Goal: Information Seeking & Learning: Learn about a topic

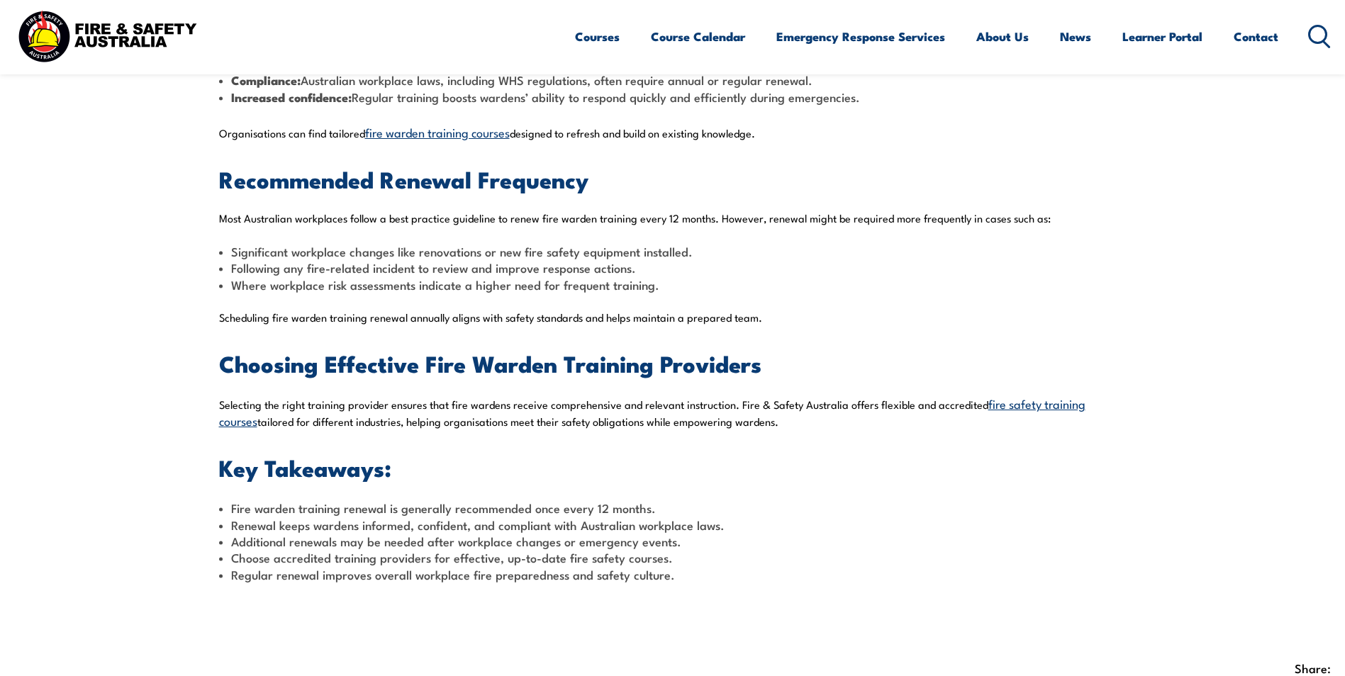
scroll to position [496, 0]
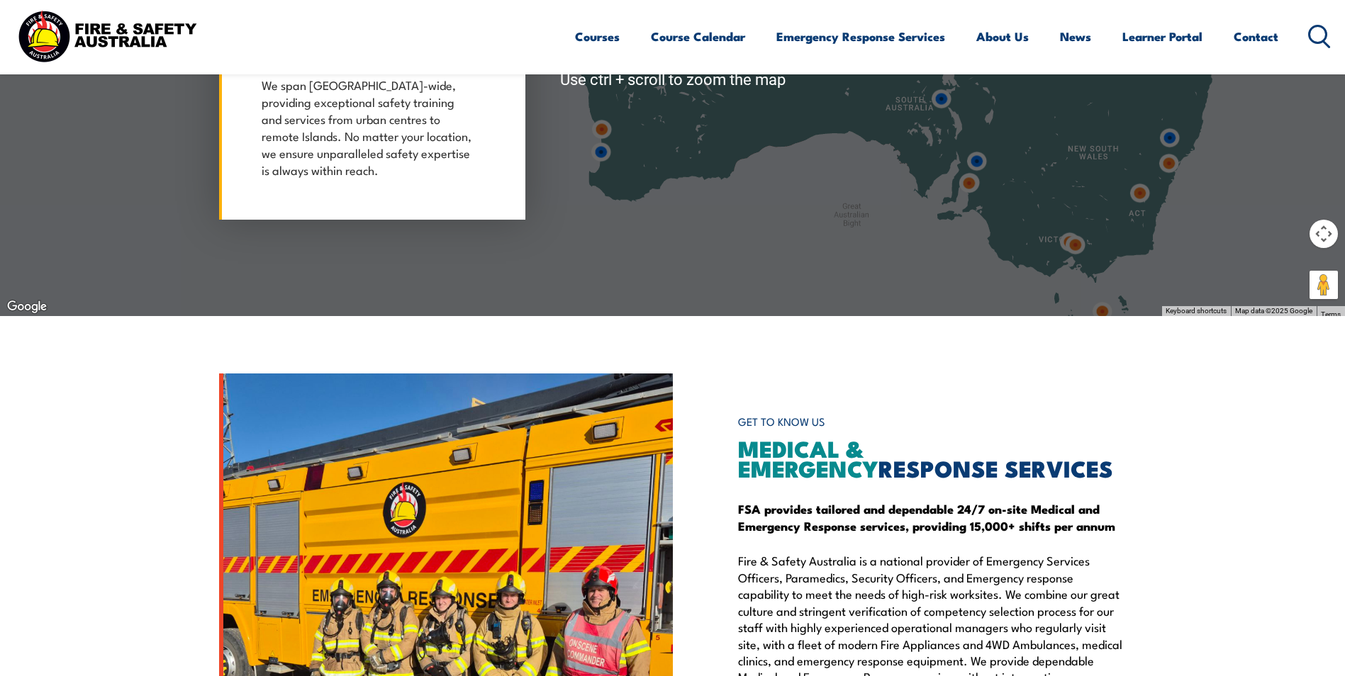
scroll to position [1489, 0]
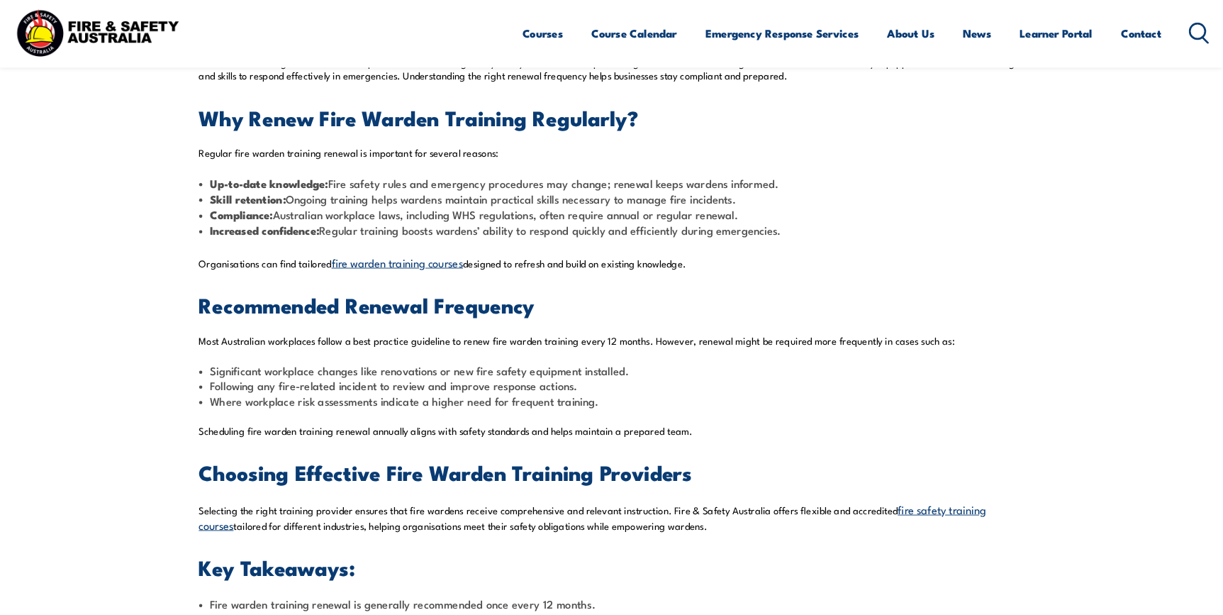
scroll to position [567, 0]
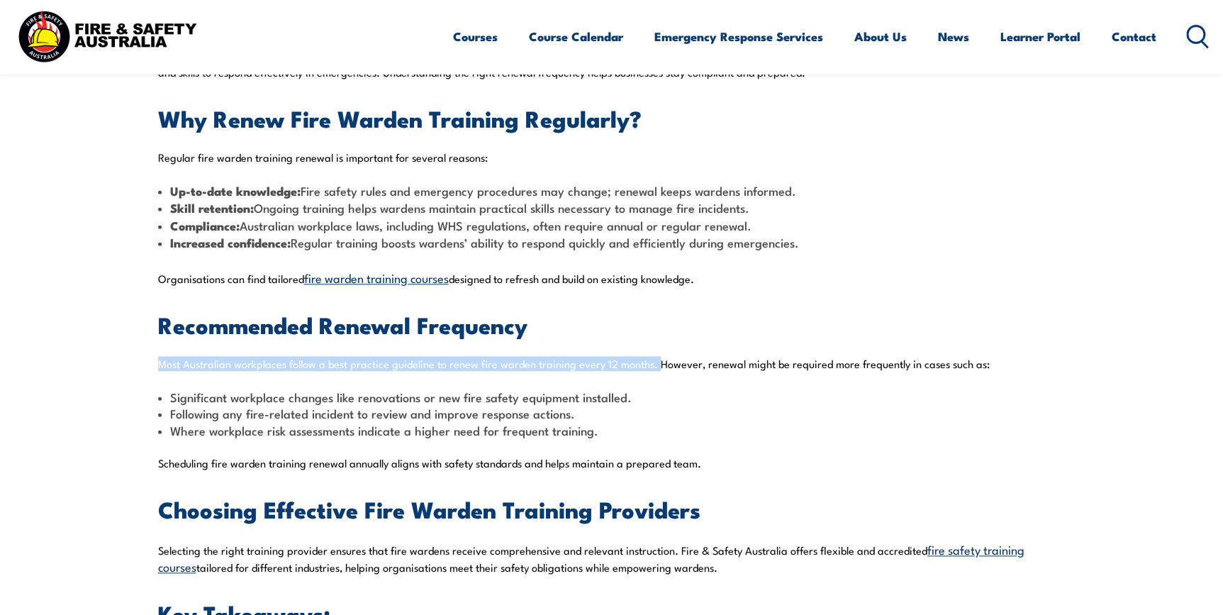
drag, startPoint x: 158, startPoint y: 364, endPoint x: 656, endPoint y: 357, distance: 497.7
click at [656, 357] on span "Most Australian workplaces follow a best practice guideline to renew fire warde…" at bounding box center [574, 363] width 832 height 15
